Goal: Task Accomplishment & Management: Manage account settings

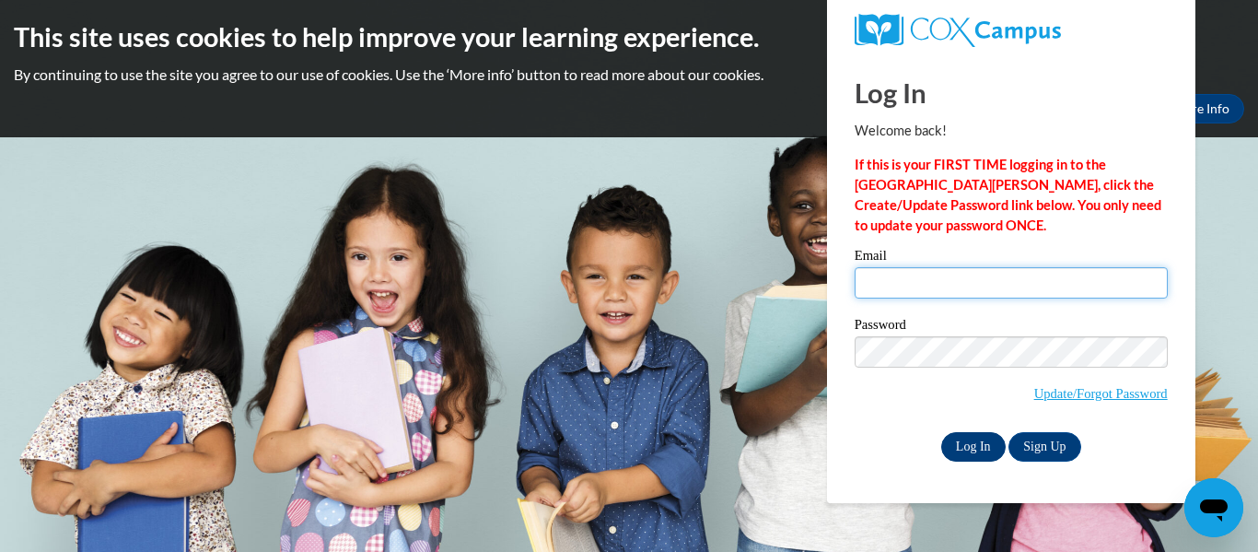
type input "jnash@bedfordschools.org"
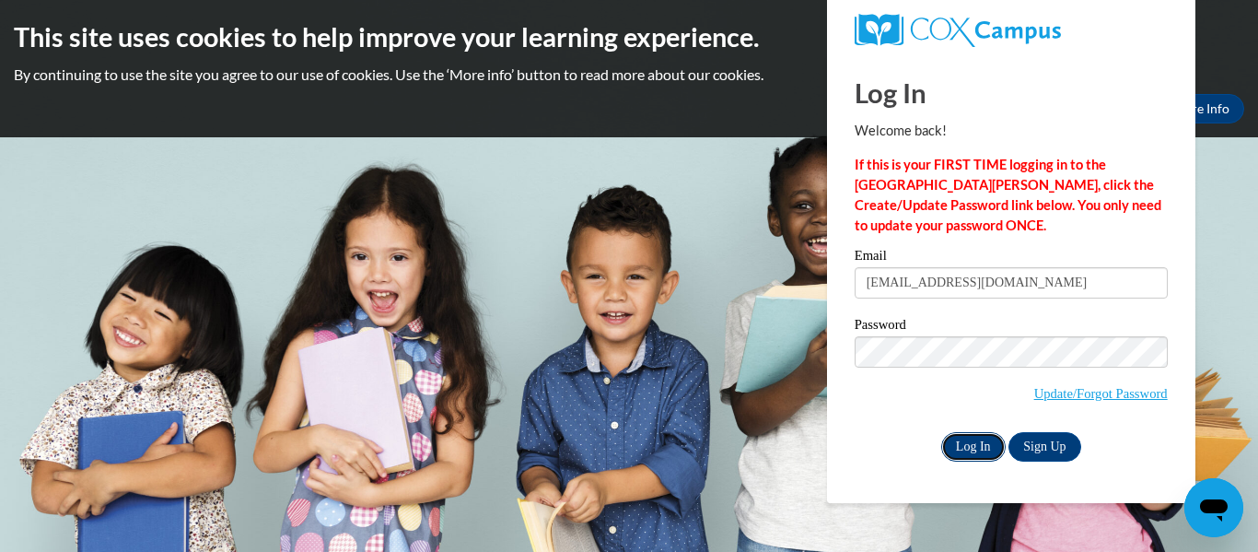
click at [985, 446] on input "Log In" at bounding box center [973, 446] width 64 height 29
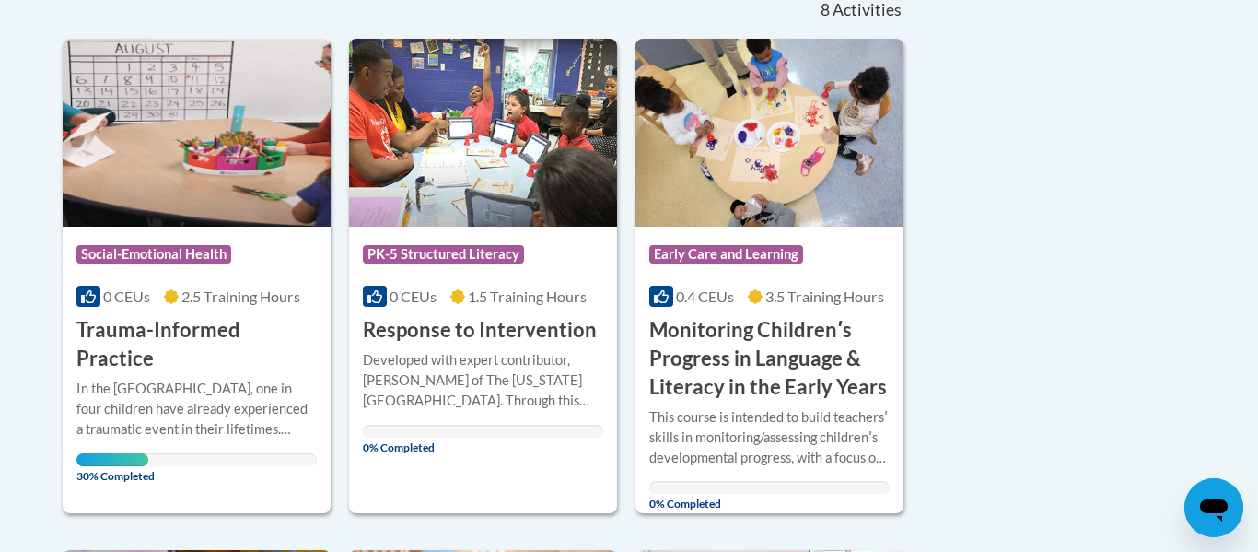
scroll to position [446, 0]
